Goal: Task Accomplishment & Management: Use online tool/utility

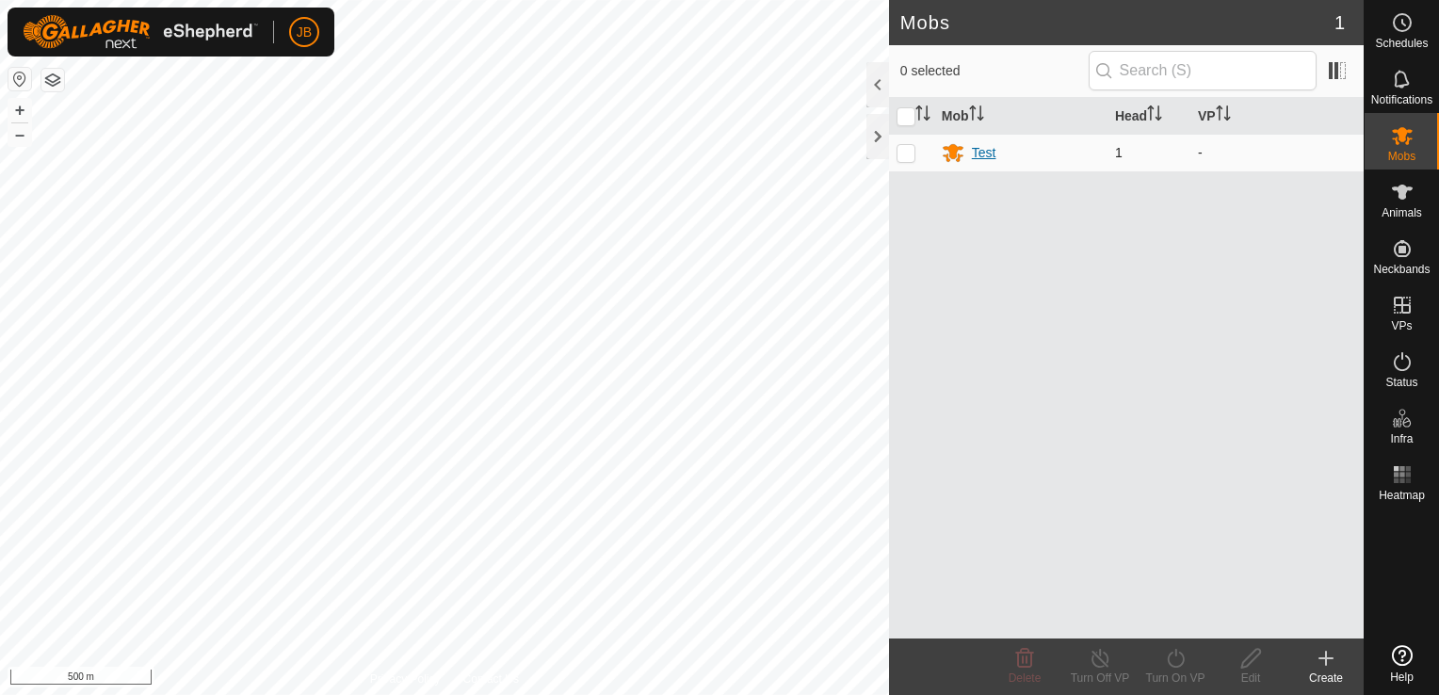
click at [978, 156] on div "Test" at bounding box center [984, 153] width 24 height 20
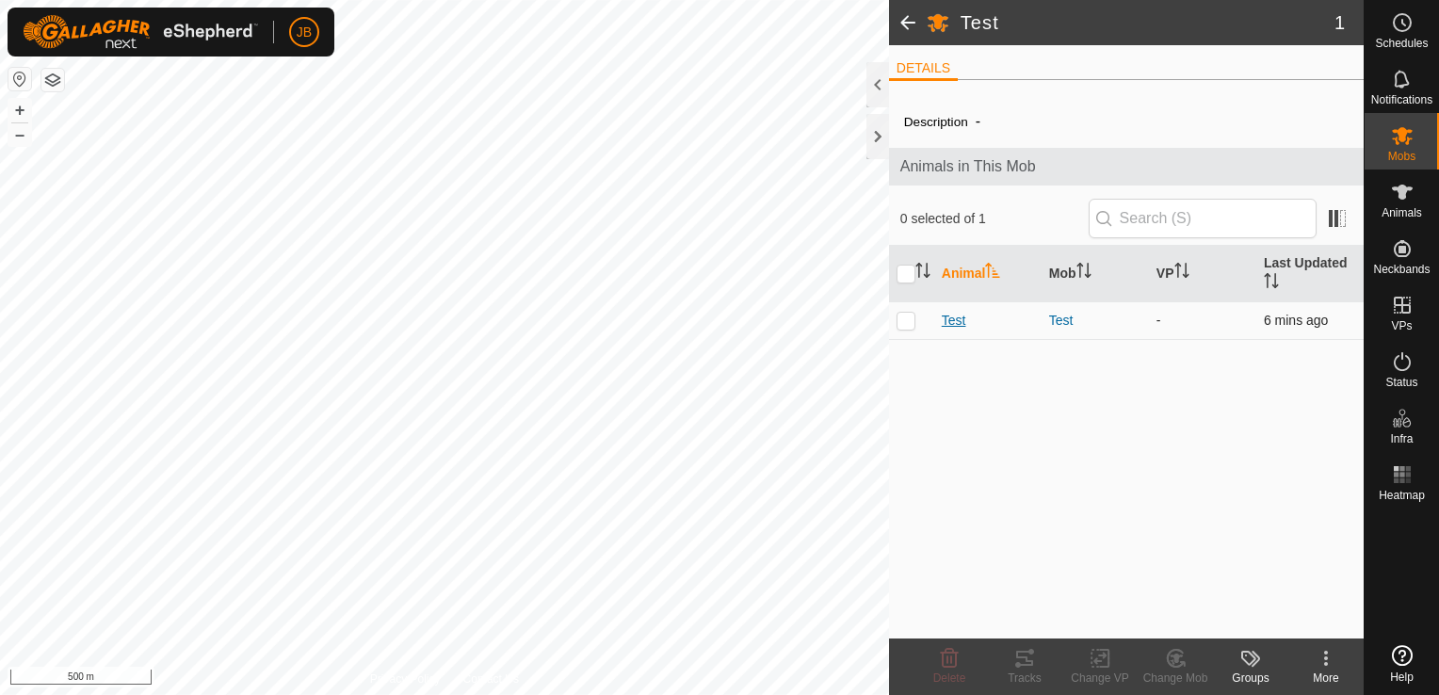
click at [956, 322] on span "Test" at bounding box center [954, 321] width 24 height 20
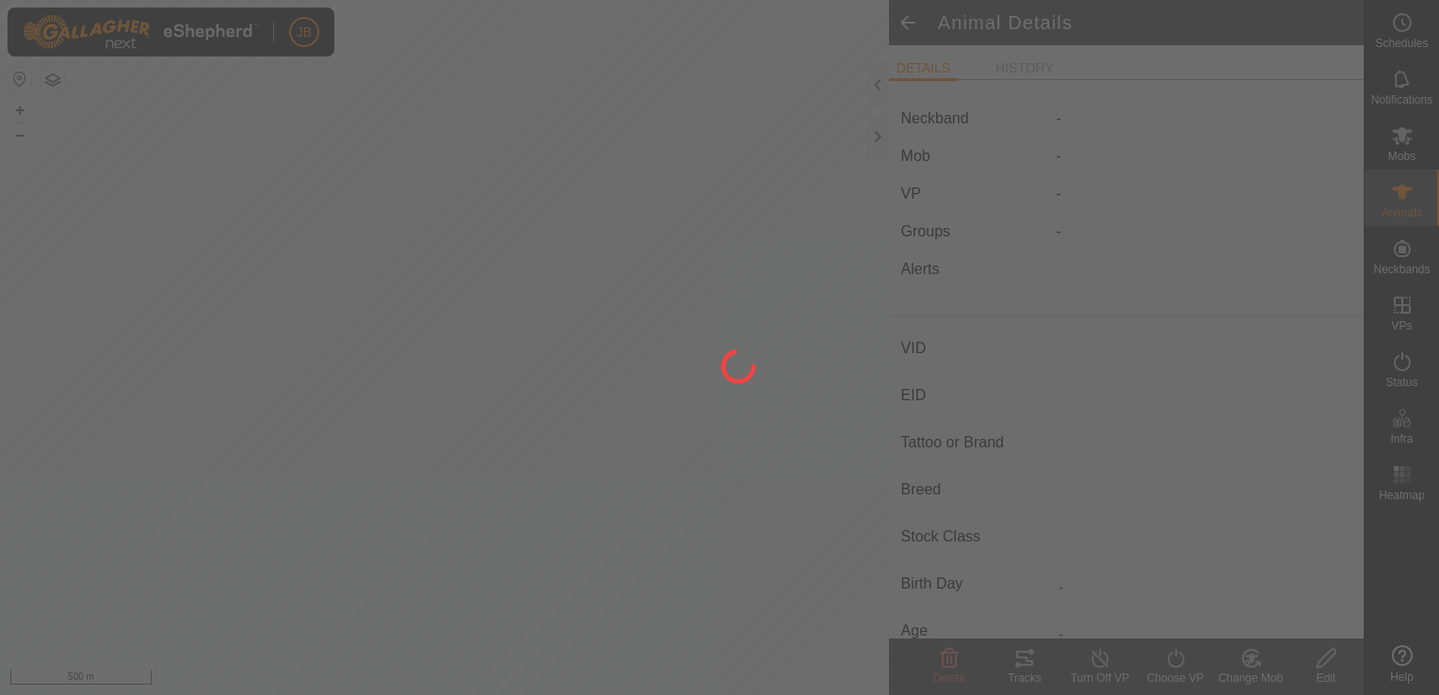
type input "Test"
type input "-"
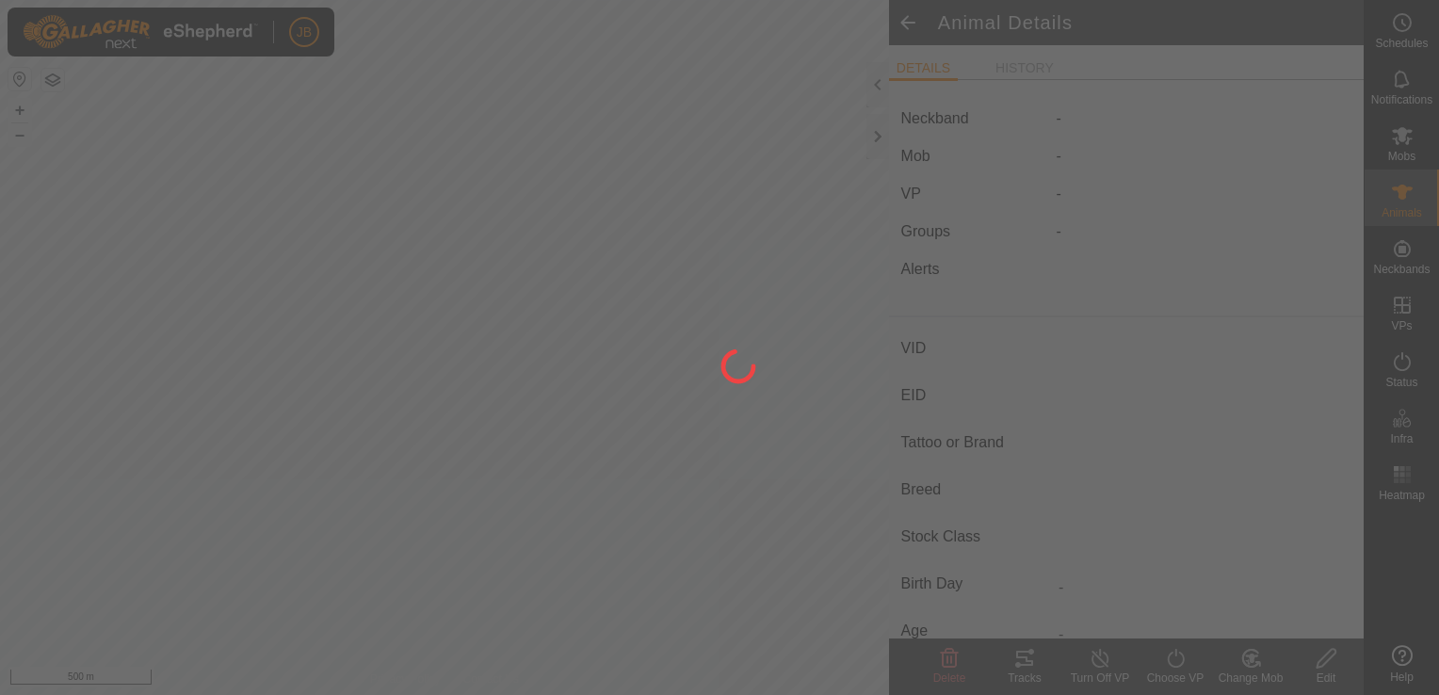
type input "0 kg"
type input "-"
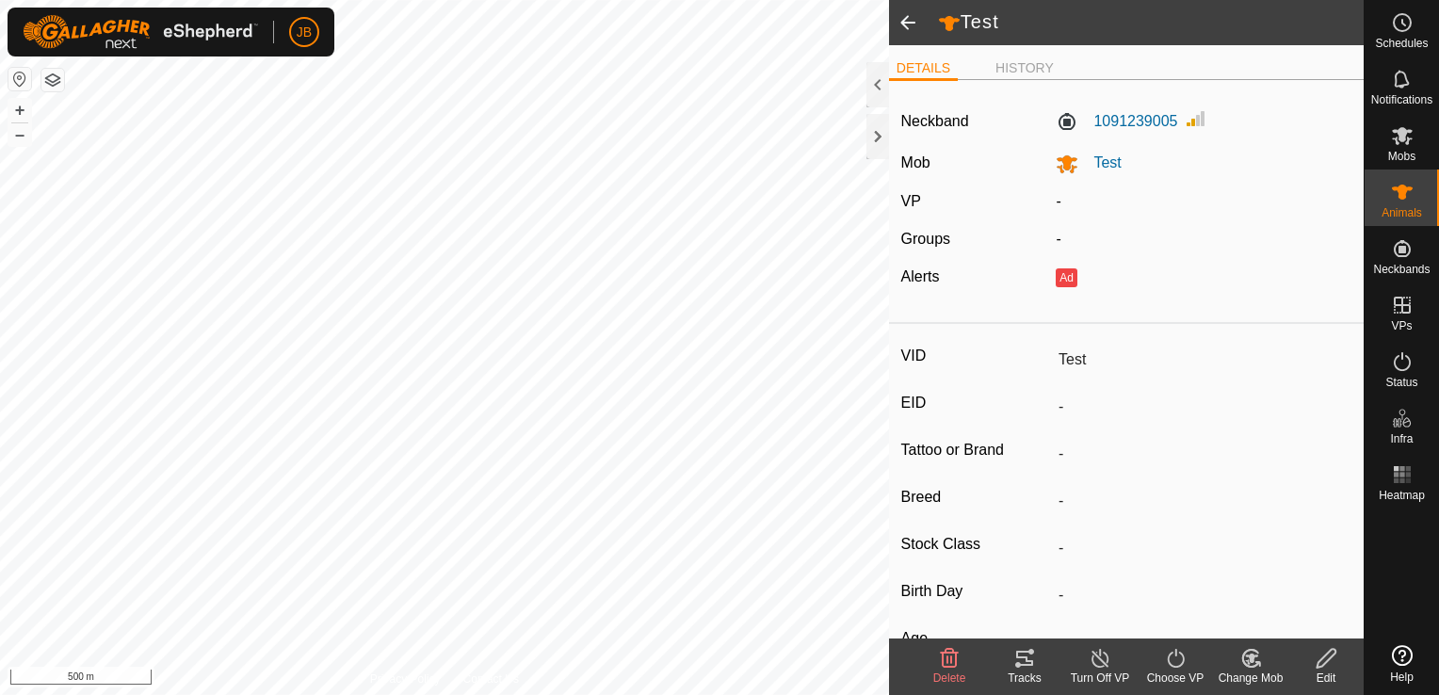
click at [1022, 676] on div "Tracks" at bounding box center [1024, 678] width 75 height 17
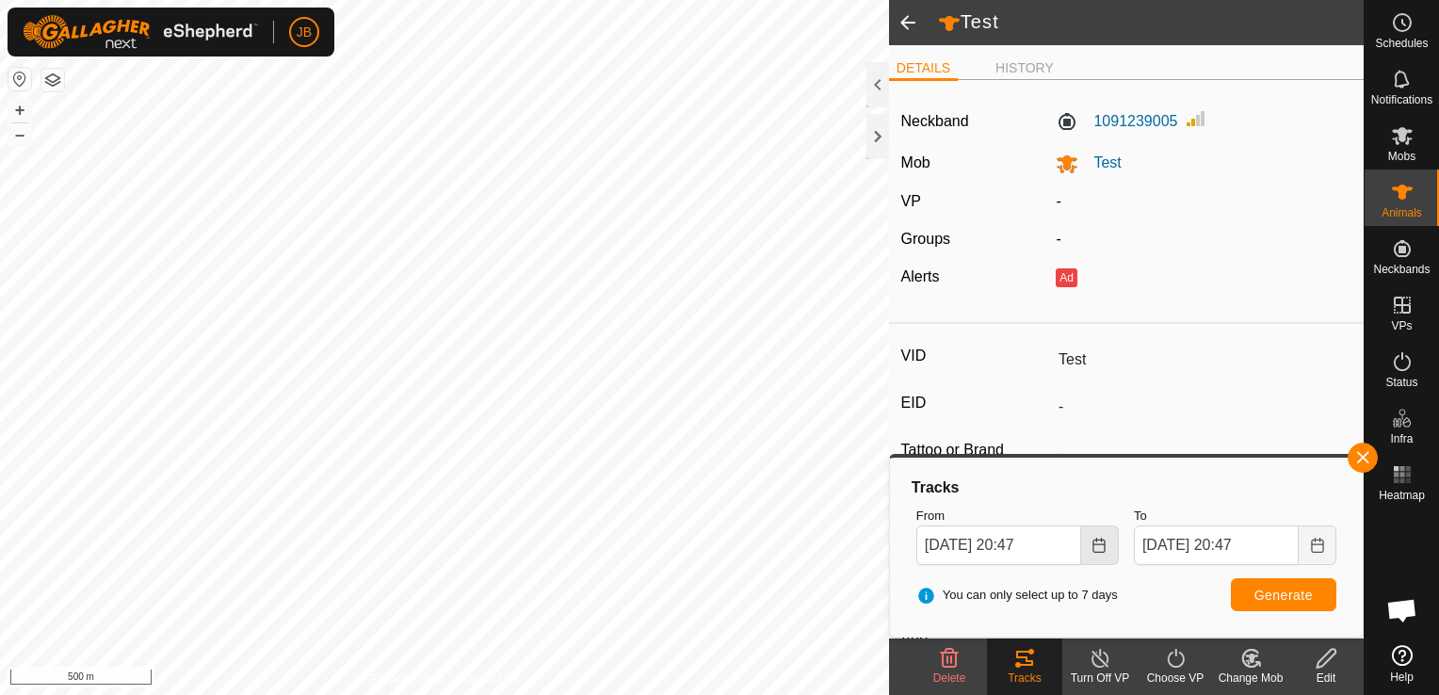
click at [1098, 544] on icon "Choose Date" at bounding box center [1100, 545] width 12 height 15
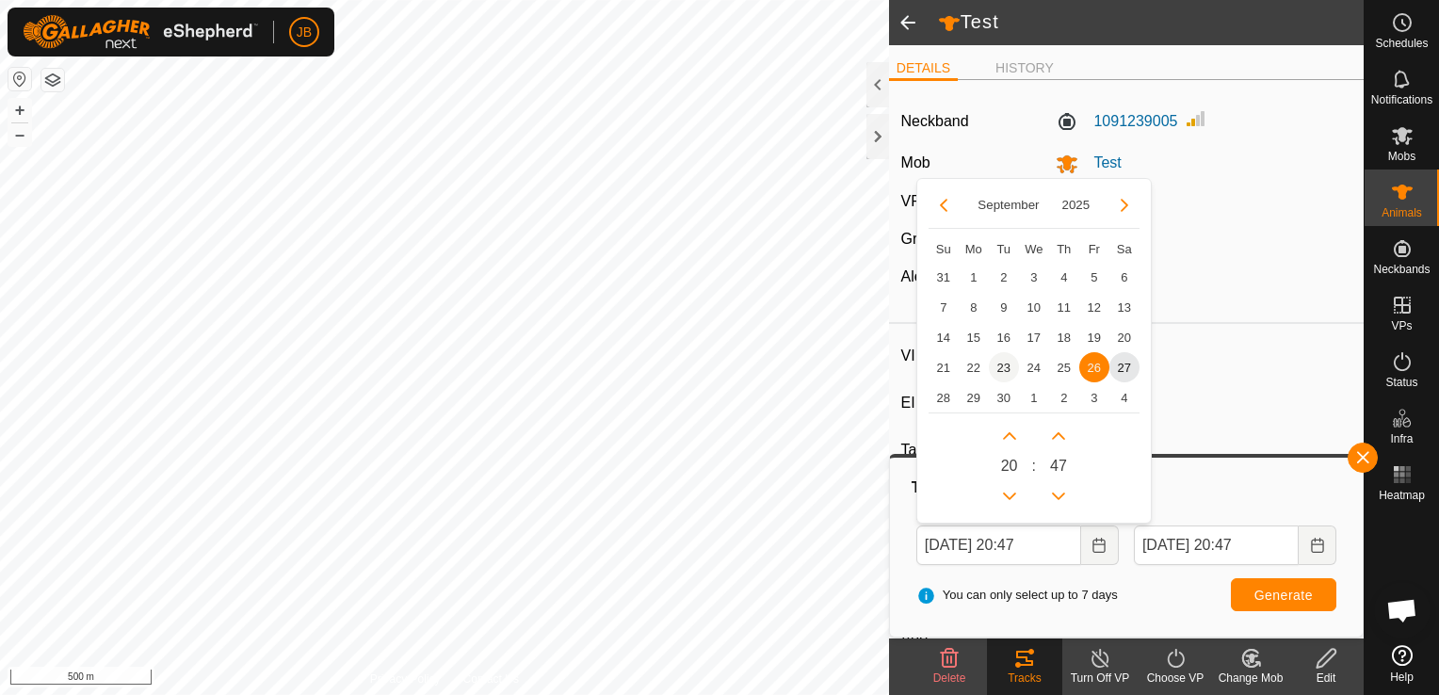
click at [1004, 365] on span "23" at bounding box center [1004, 367] width 30 height 30
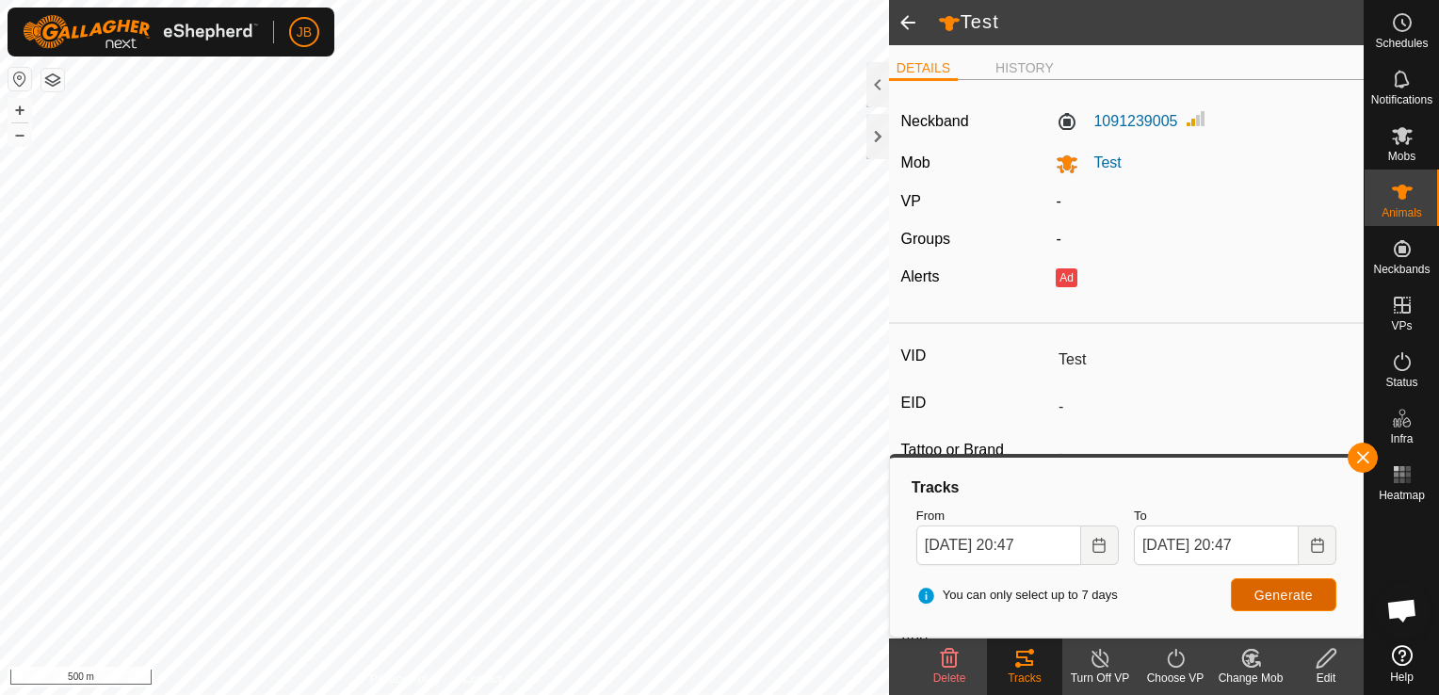
click at [1256, 590] on span "Generate" at bounding box center [1284, 595] width 58 height 15
click at [1090, 549] on button "Choose Date" at bounding box center [1100, 546] width 38 height 40
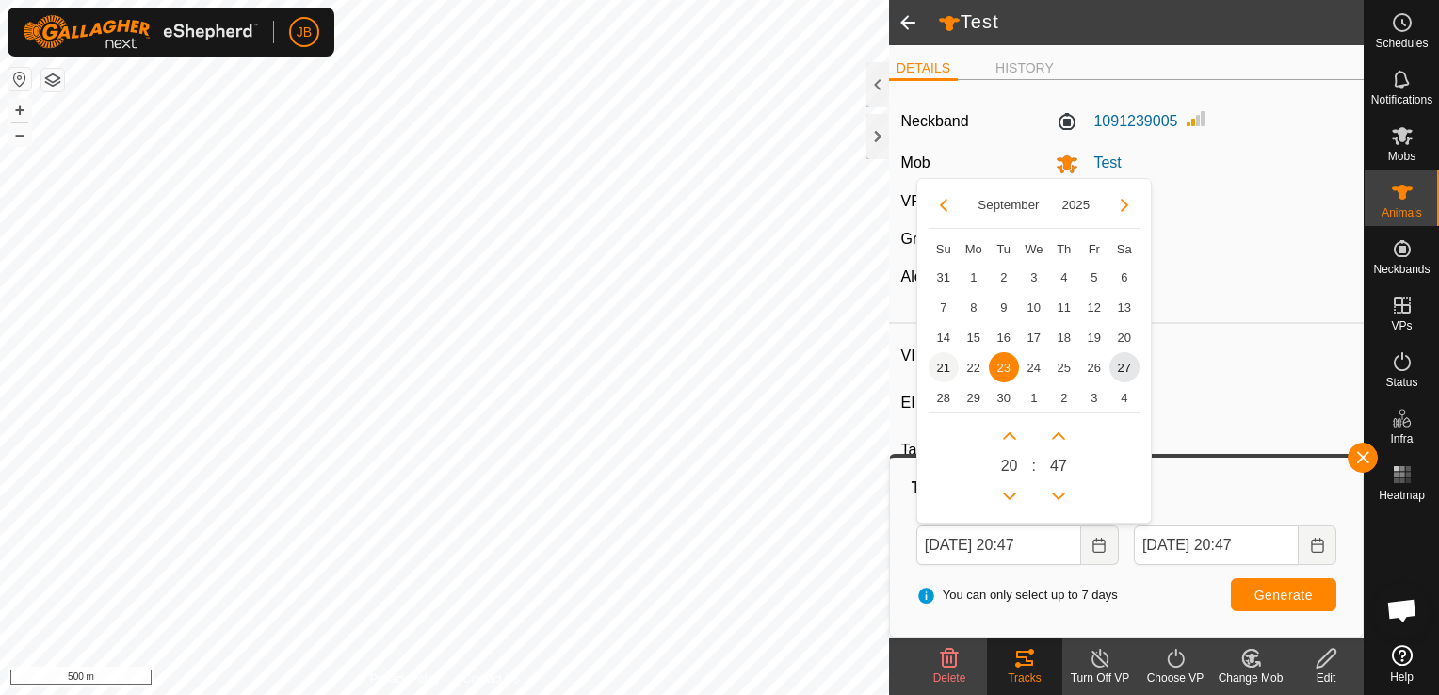
drag, startPoint x: 1090, startPoint y: 549, endPoint x: 941, endPoint y: 373, distance: 230.6
click at [941, 526] on span "23 Sep, 2025 20:47 September 2025 Su Mo Tu We Th Fr Sa 31 1 2 3 4 5 6 7 8 9 10 …" at bounding box center [1017, 546] width 203 height 40
click at [1292, 595] on span "Generate" at bounding box center [1284, 595] width 58 height 15
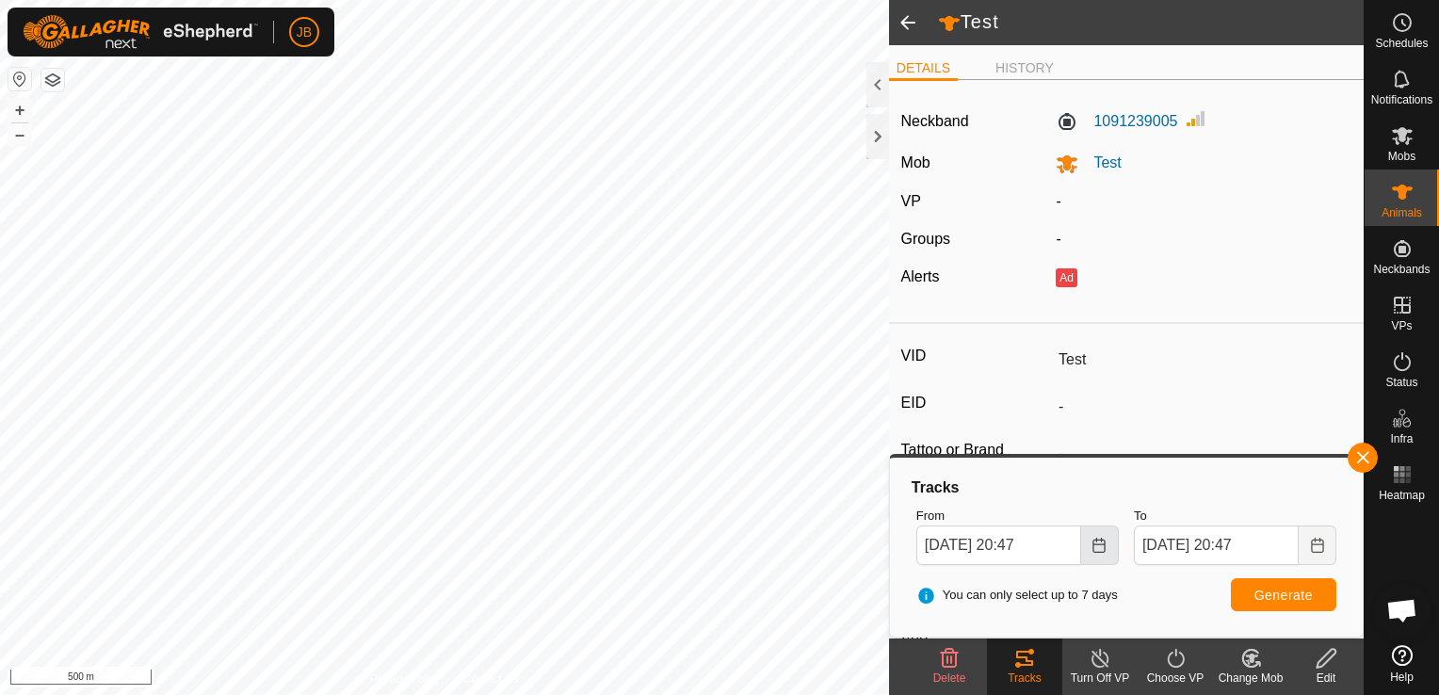
click at [1102, 551] on icon "Choose Date" at bounding box center [1099, 545] width 15 height 15
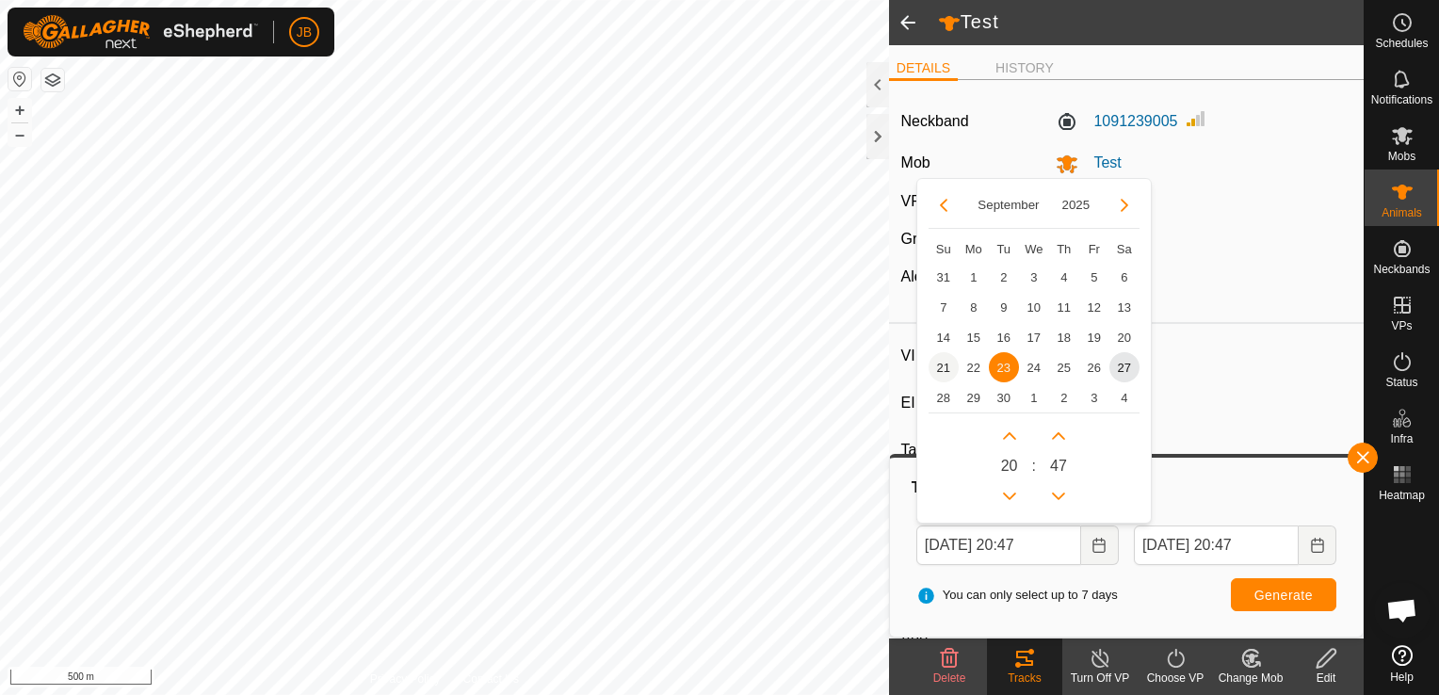
click at [938, 371] on span "21" at bounding box center [944, 367] width 30 height 30
type input "21 Sep, 2025 20:47"
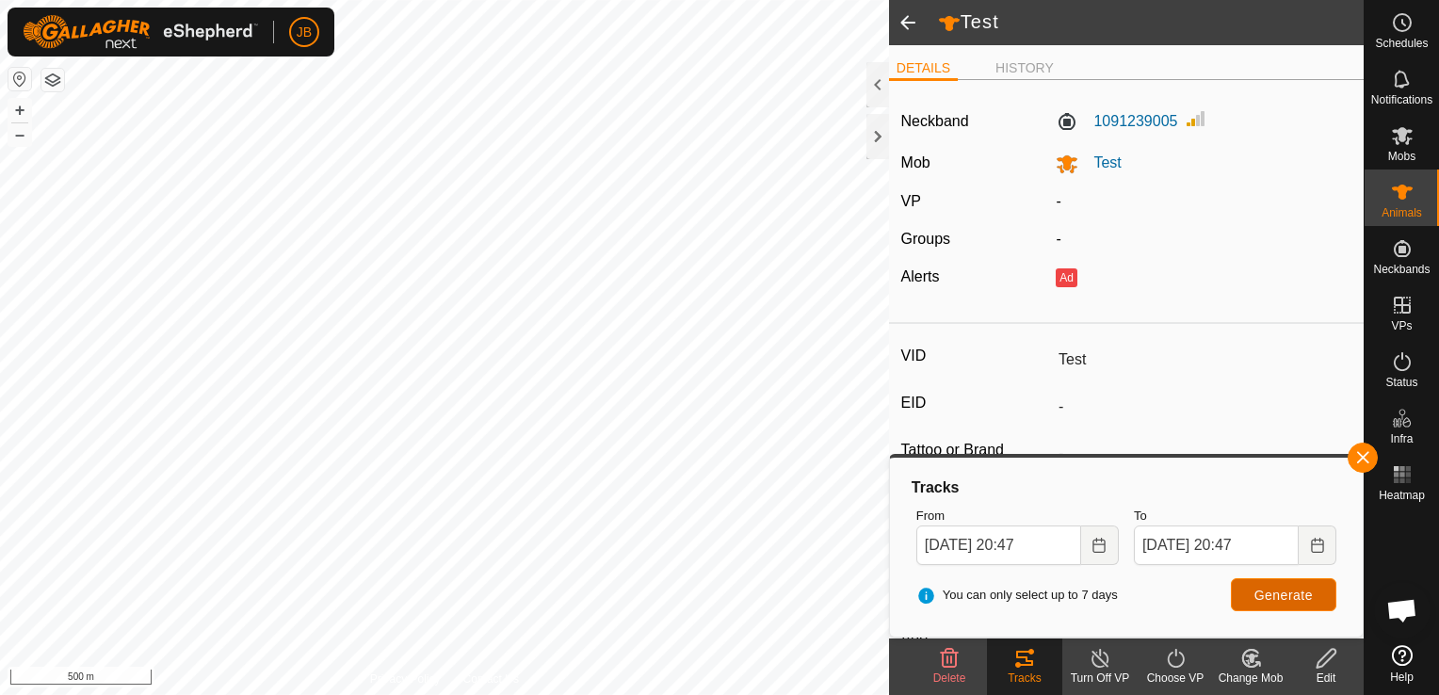
click at [1291, 593] on span "Generate" at bounding box center [1284, 595] width 58 height 15
click at [16, 102] on button "+" at bounding box center [19, 110] width 23 height 23
